Goal: Book appointment/travel/reservation

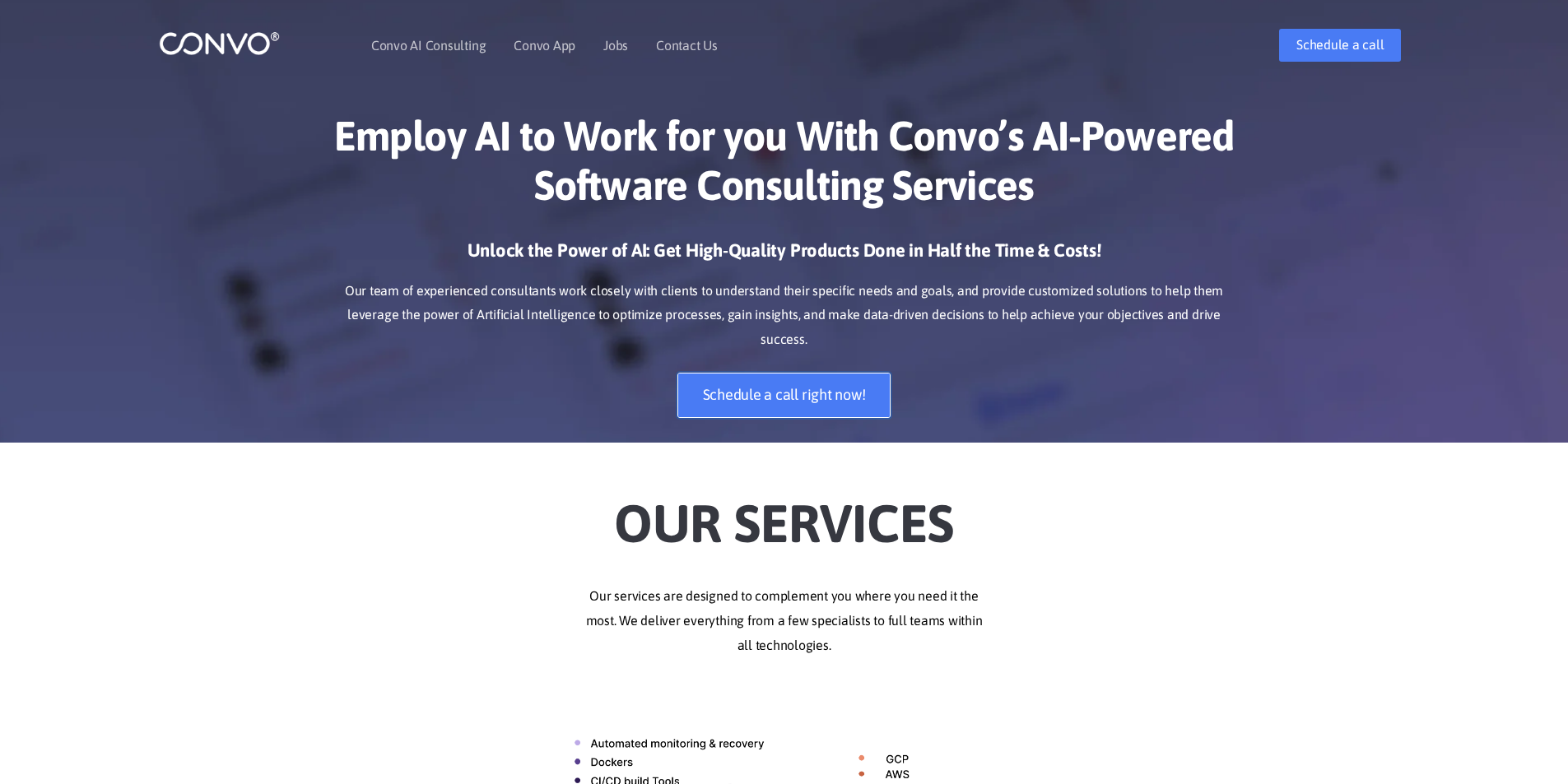
click at [794, 373] on link "Schedule a call right now!" at bounding box center [784, 395] width 214 height 45
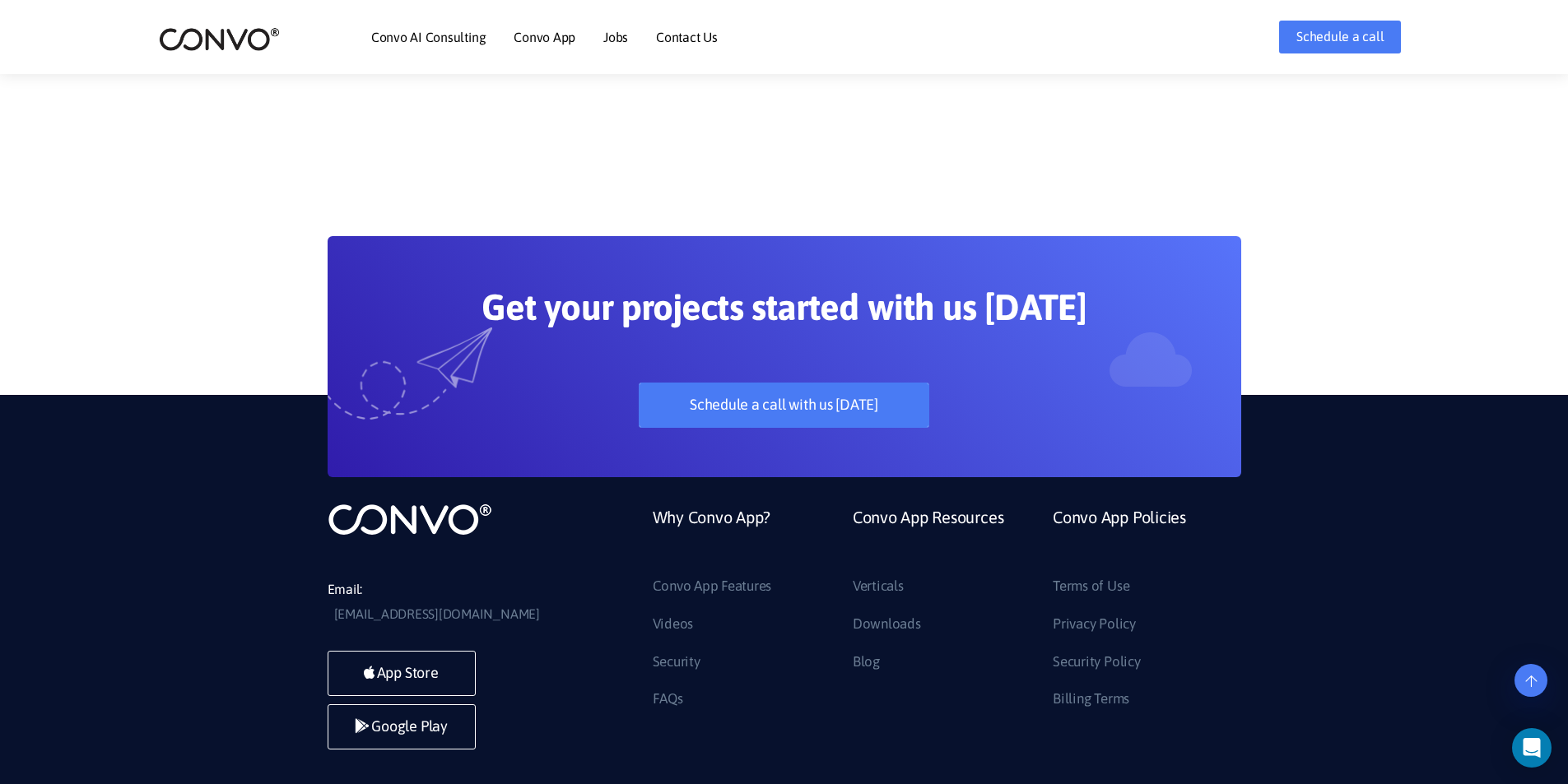
scroll to position [4590, 0]
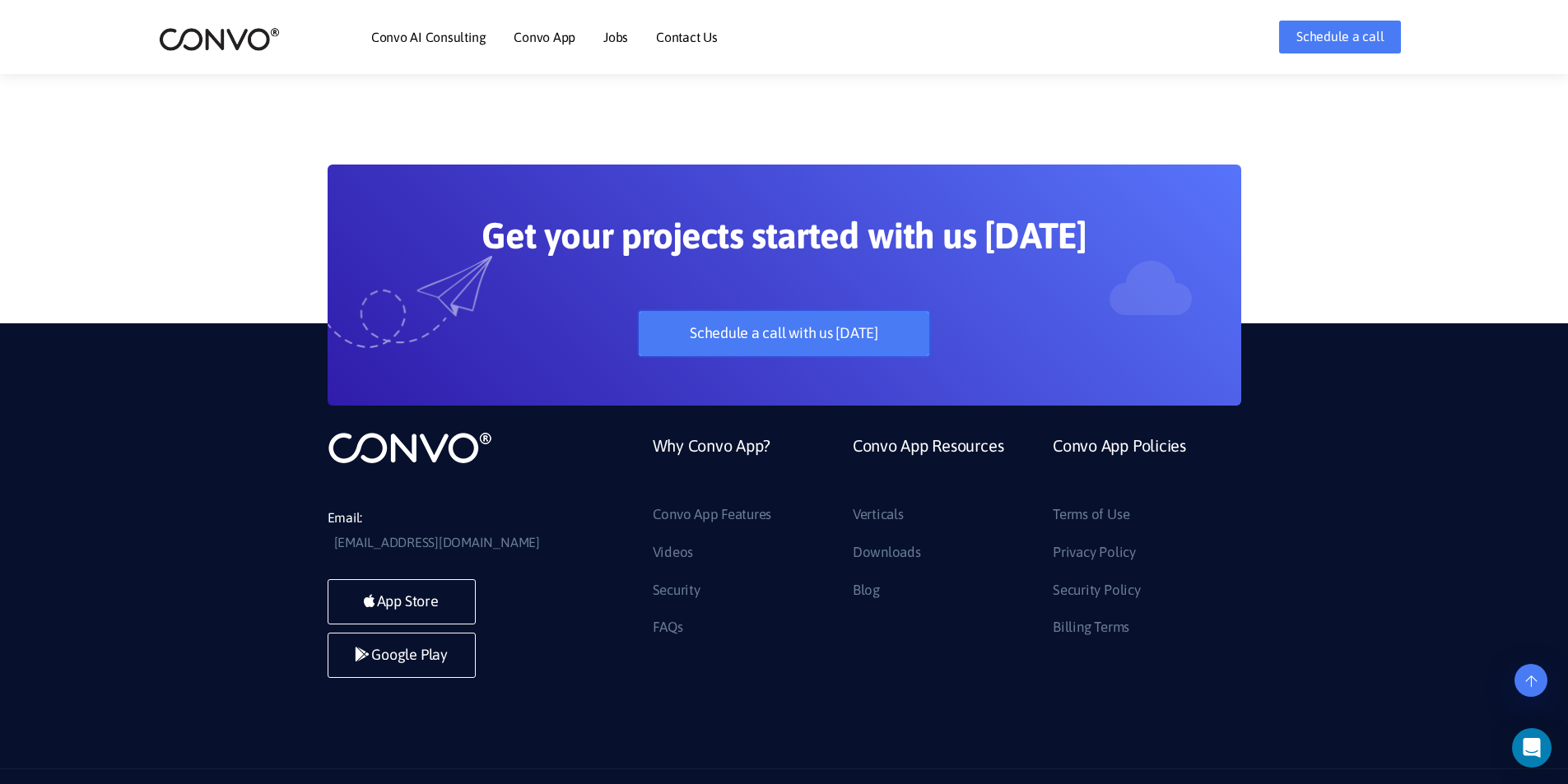
click at [771, 312] on link "Schedule a call with us [DATE]" at bounding box center [783, 334] width 291 height 45
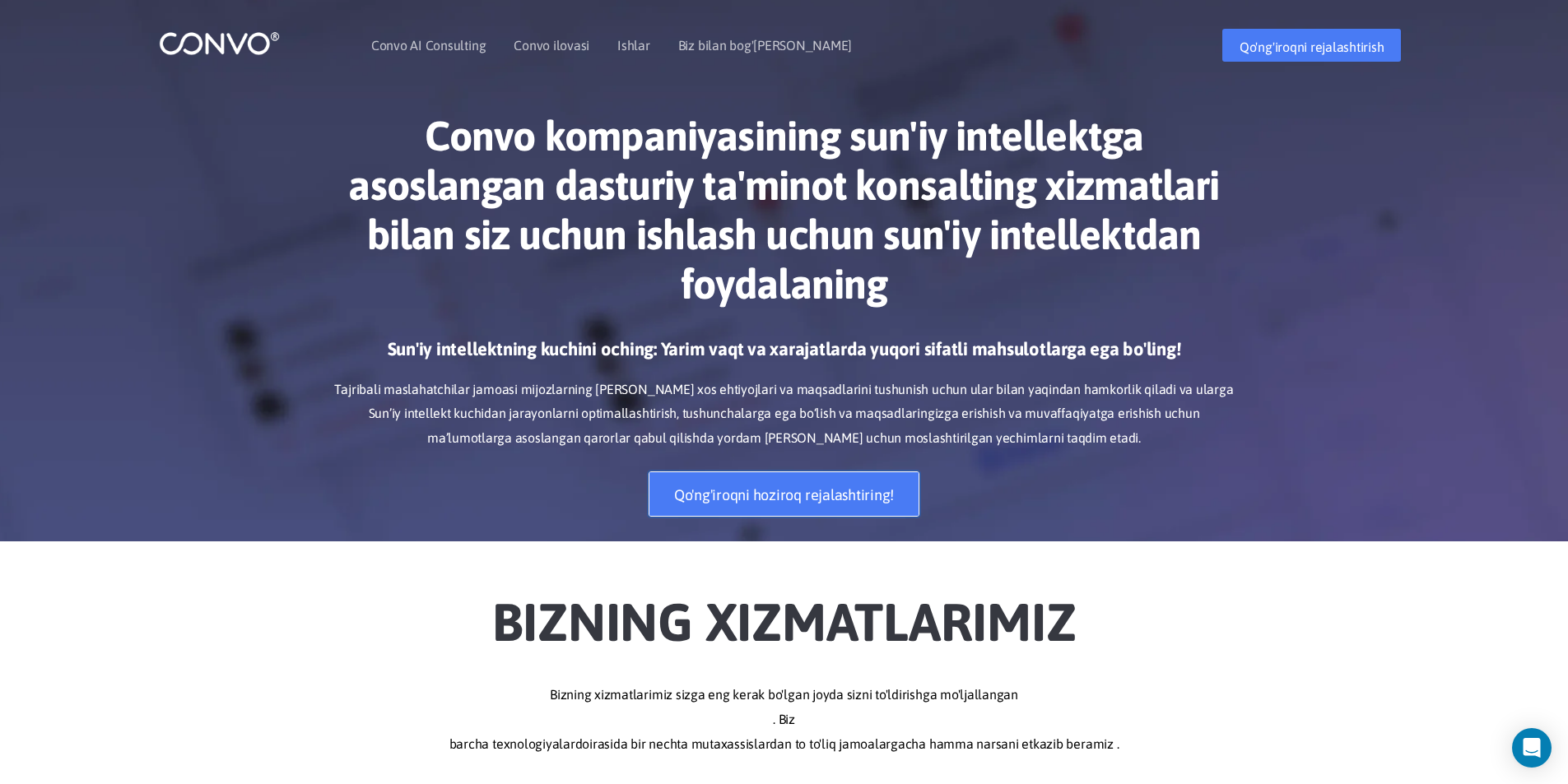
click at [787, 472] on link "Qo'ng'iroqni hoziroq rejalashtiring!" at bounding box center [784, 494] width 271 height 45
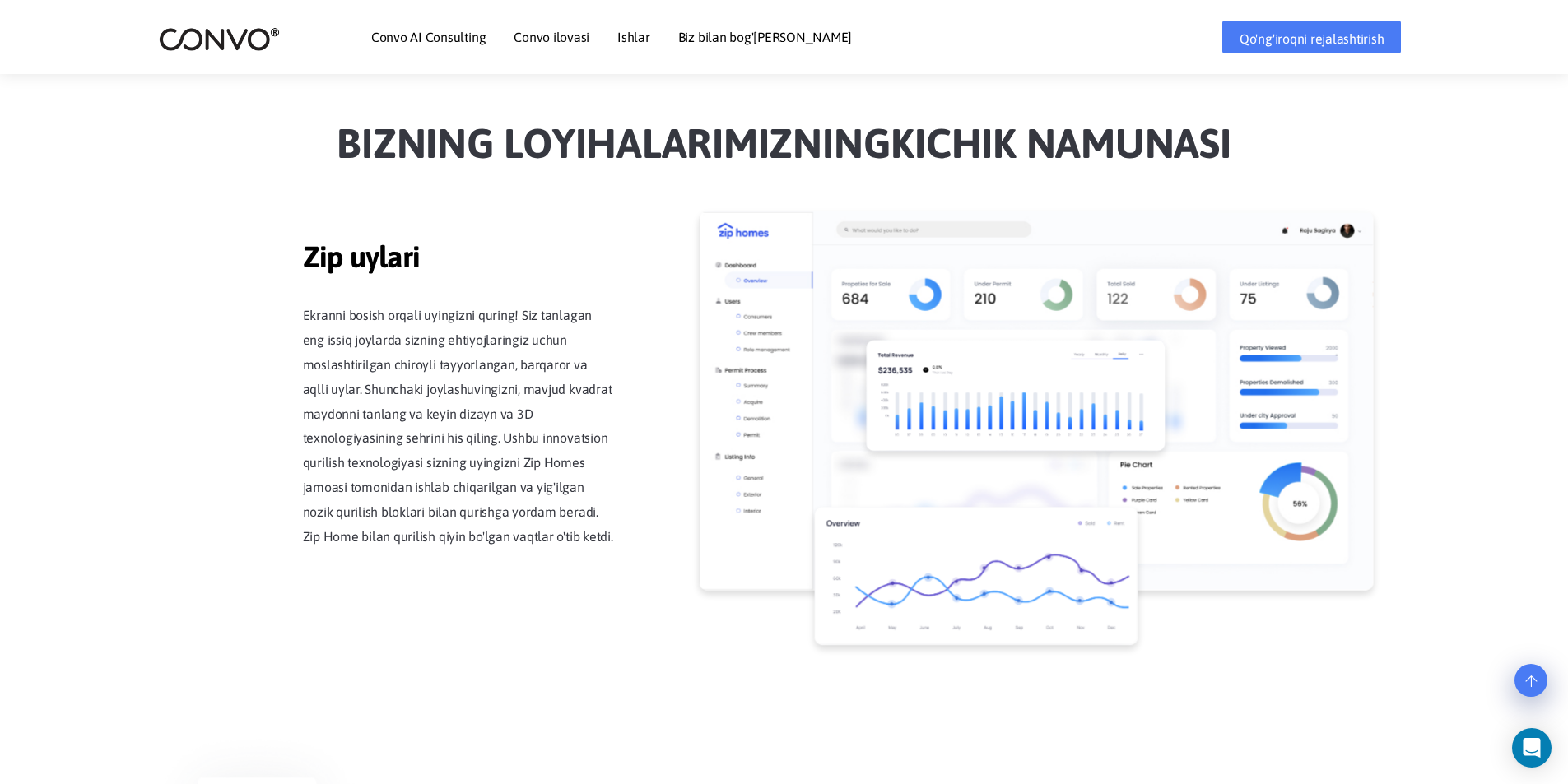
scroll to position [1646, 0]
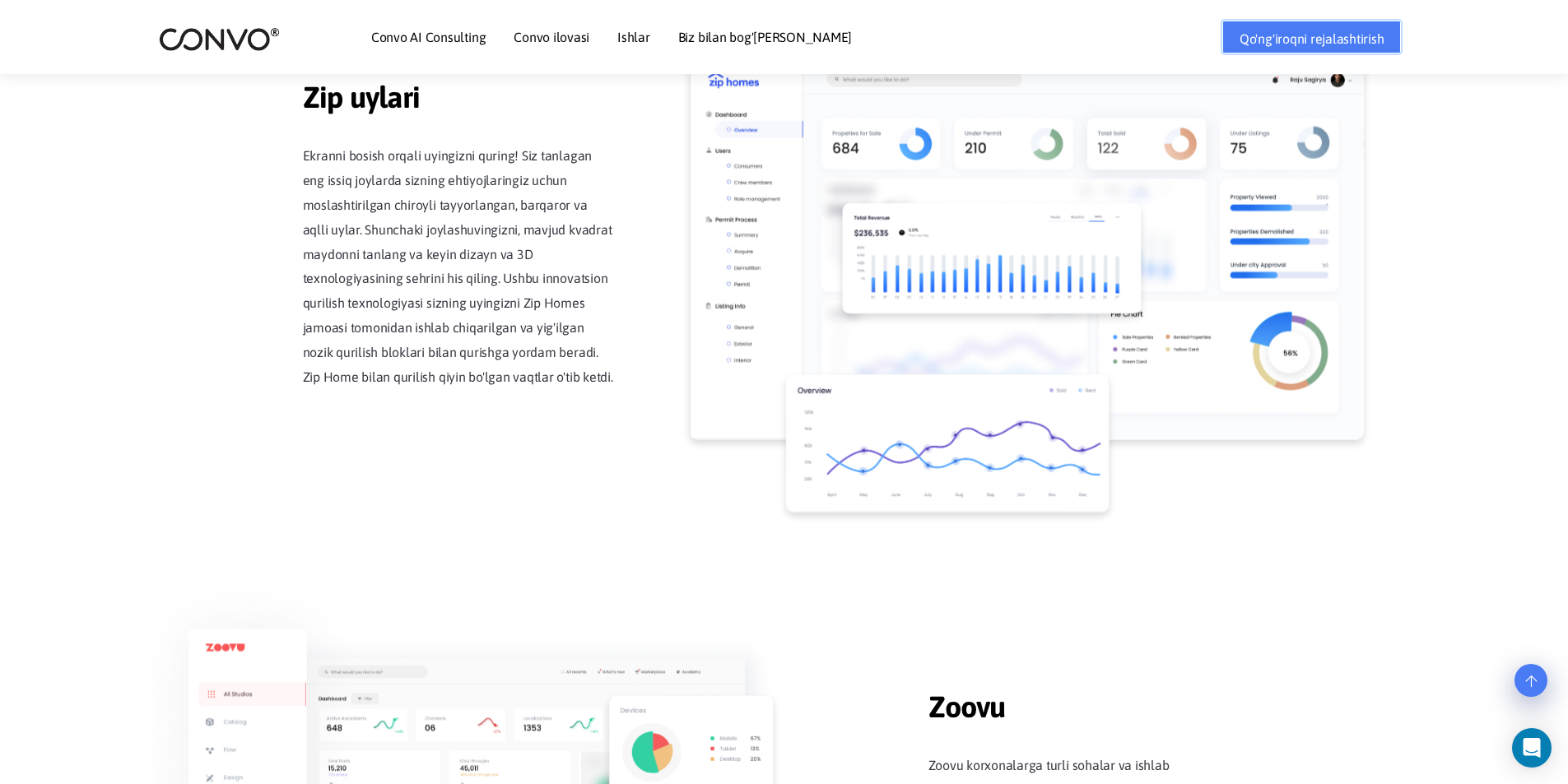
click at [1325, 26] on link "Qo'ng'iroqni rejalashtirish" at bounding box center [1311, 37] width 180 height 33
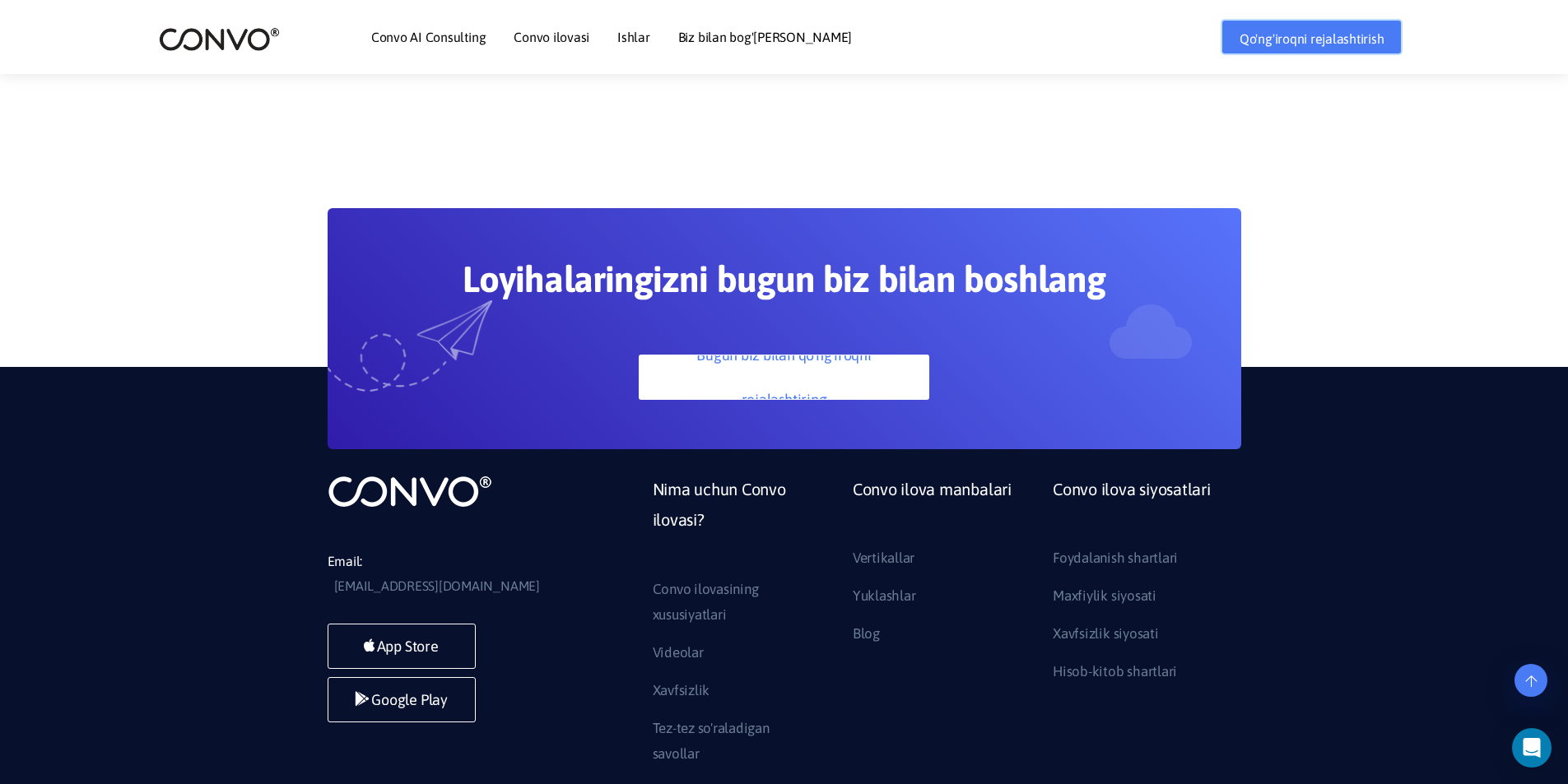
scroll to position [4871, 0]
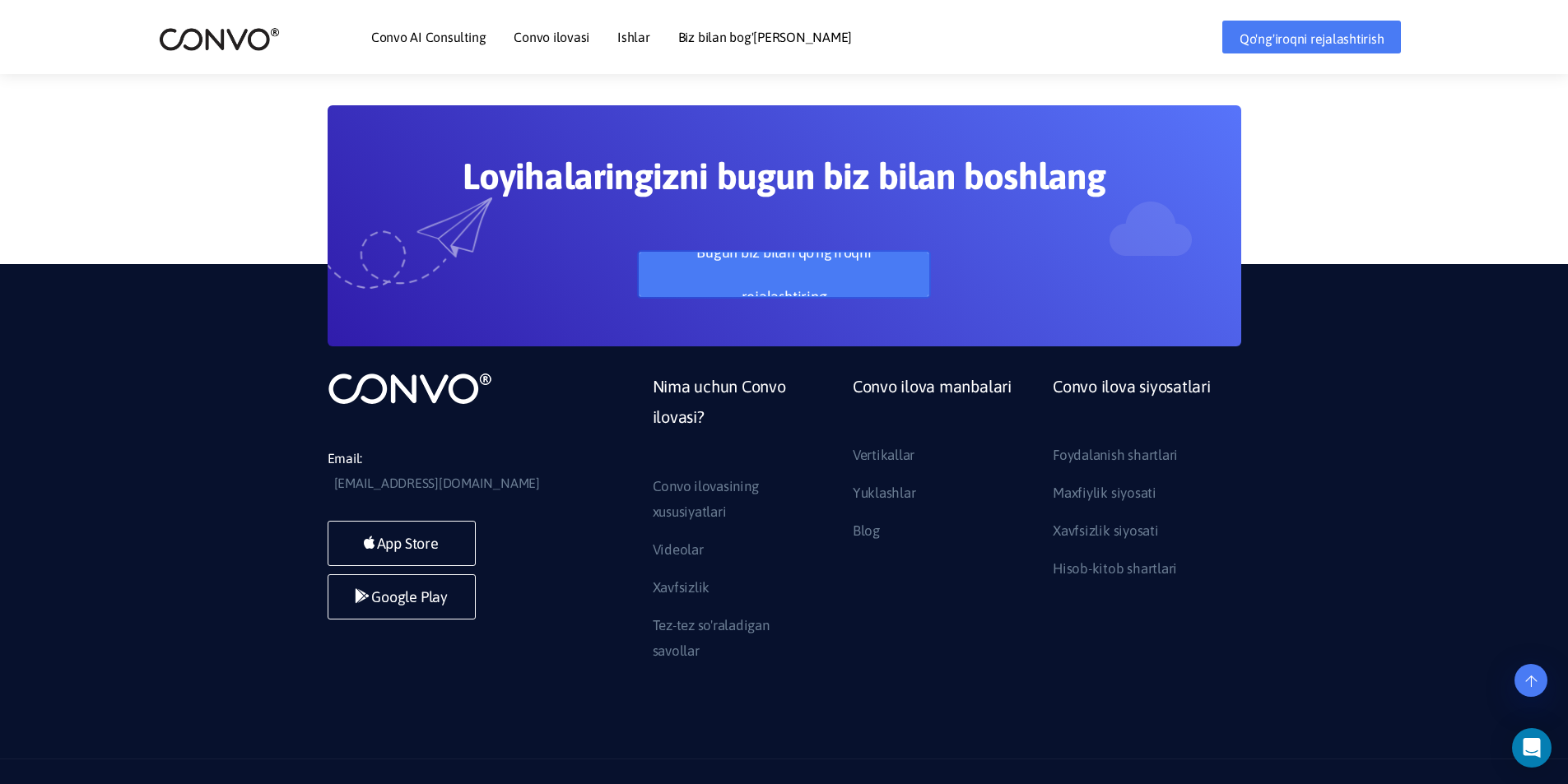
click at [778, 231] on font "Bugun biz bilan qo'ng'iroqni rejalashtiring" at bounding box center [784, 275] width 239 height 88
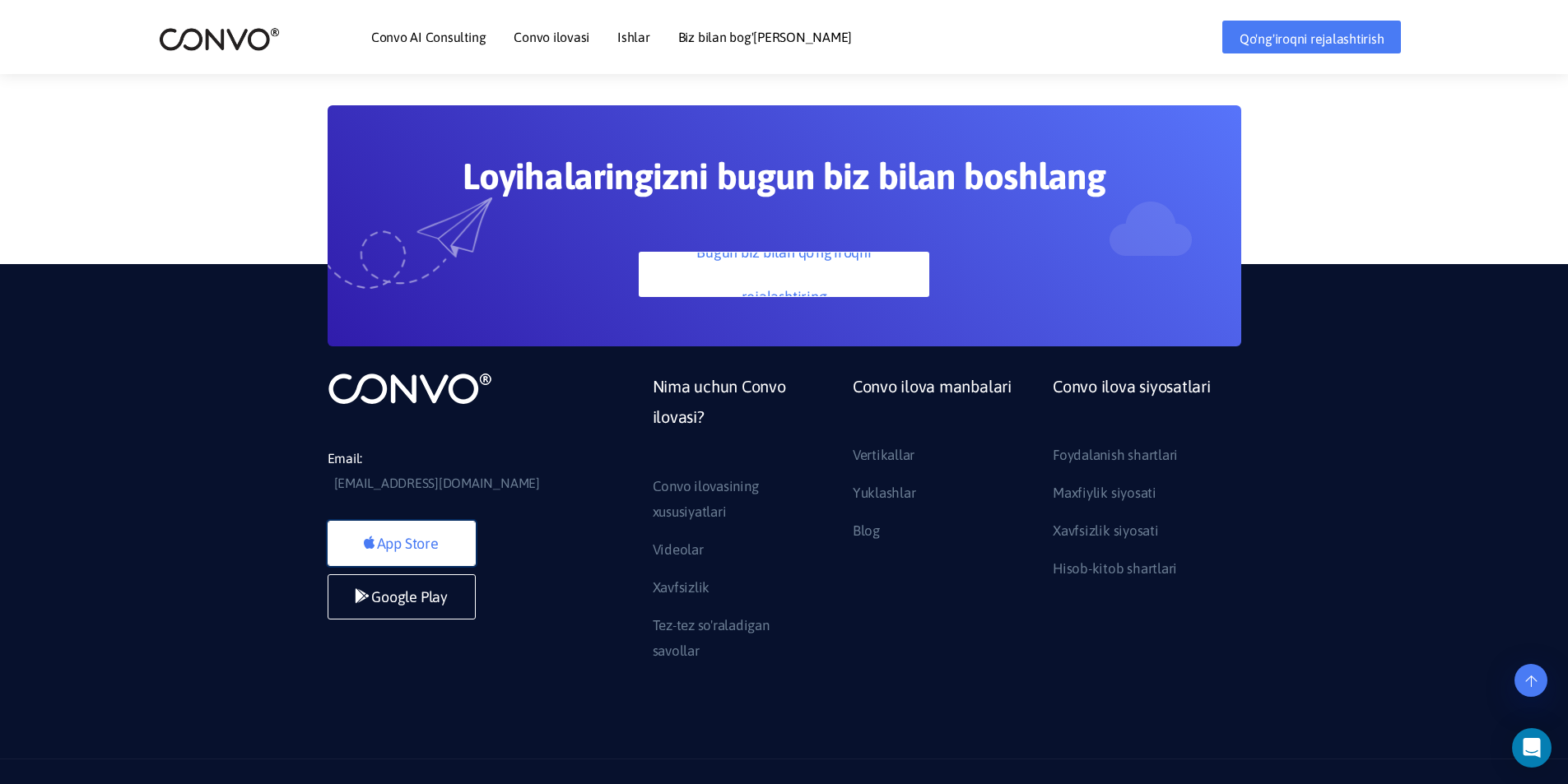
click at [380, 536] on font "App Store" at bounding box center [408, 544] width 62 height 17
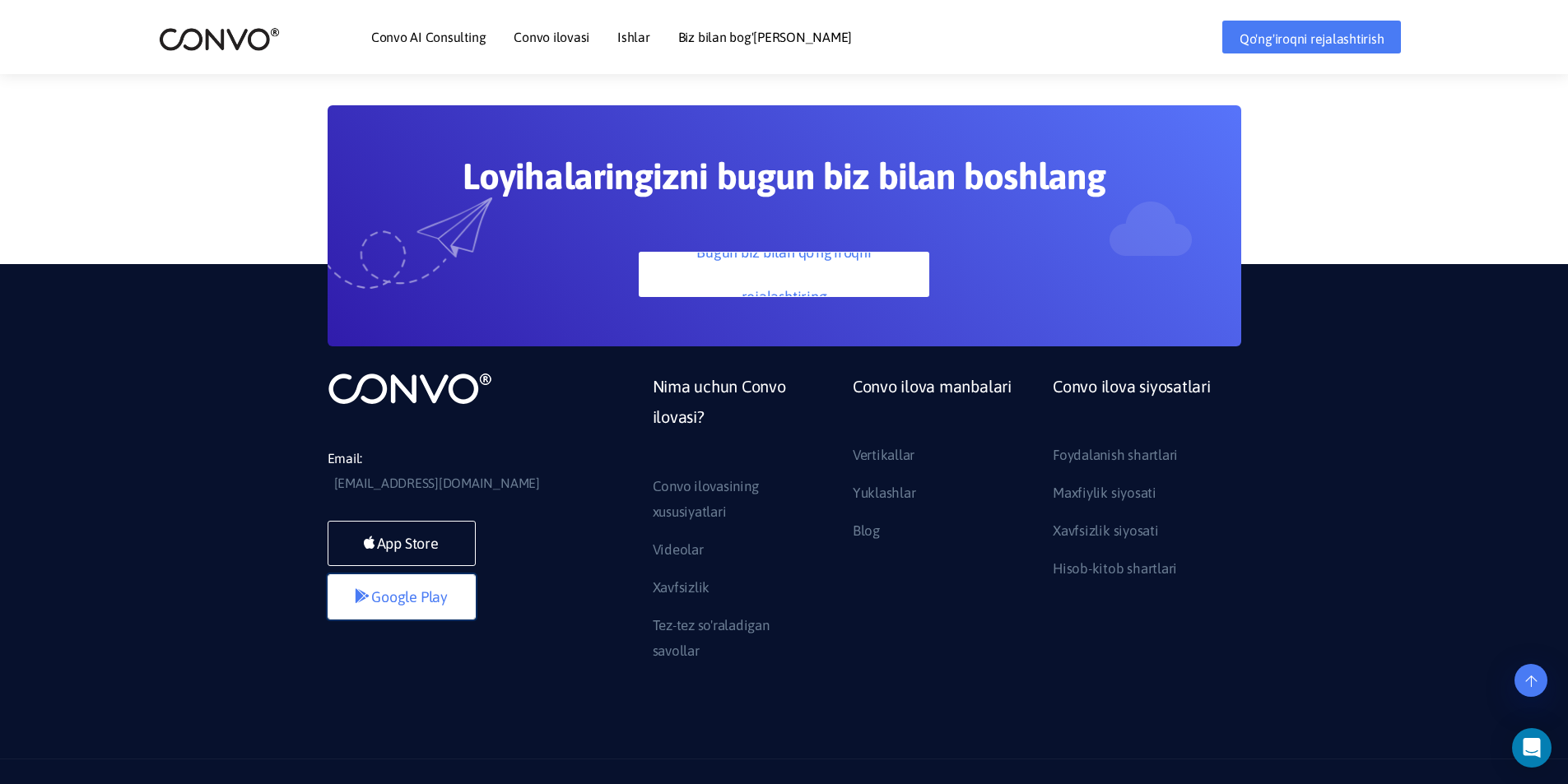
click at [466, 574] on link "Google Play" at bounding box center [401, 597] width 148 height 45
